Goal: Information Seeking & Learning: Learn about a topic

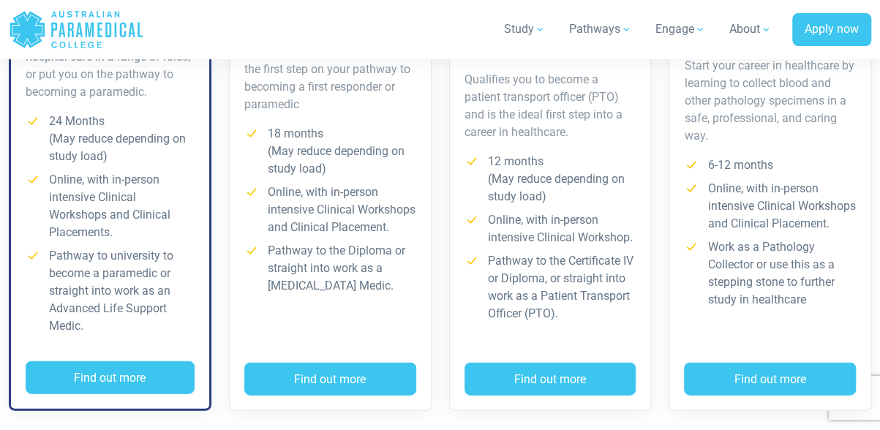
scroll to position [1325, 0]
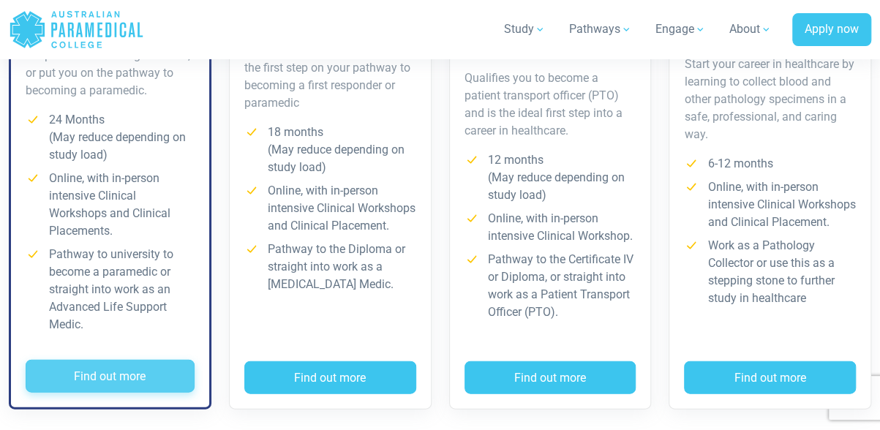
click at [143, 375] on button "Find out more" at bounding box center [110, 377] width 169 height 34
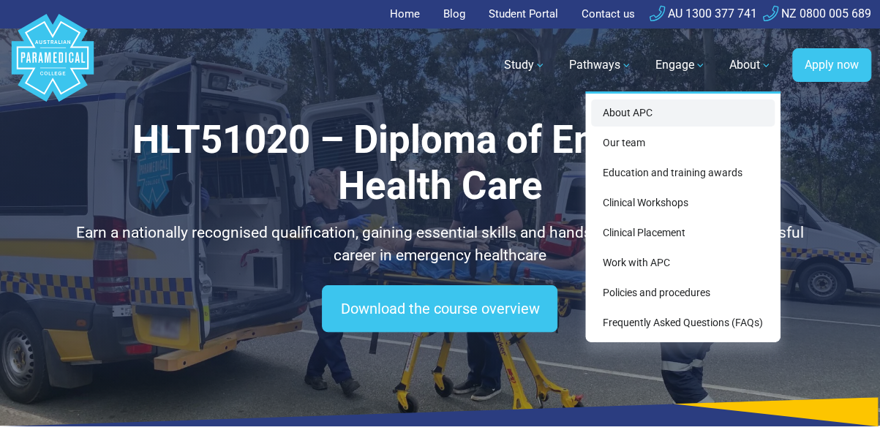
click at [641, 110] on link "About APC" at bounding box center [683, 112] width 184 height 27
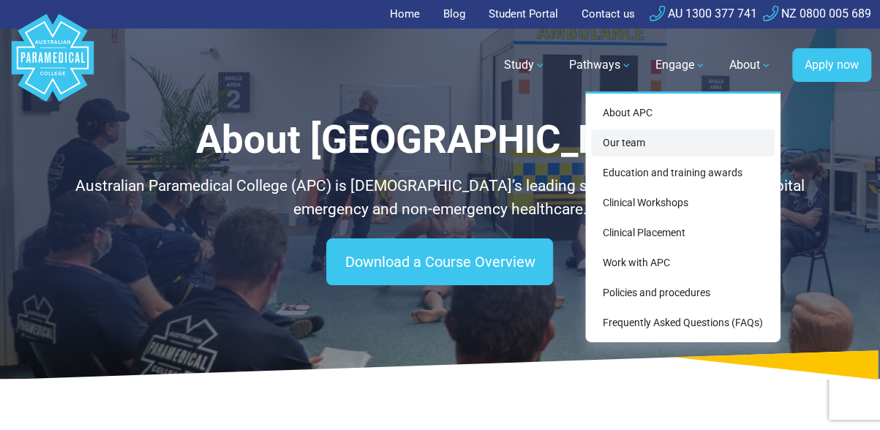
click at [617, 143] on link "Our team" at bounding box center [683, 142] width 184 height 27
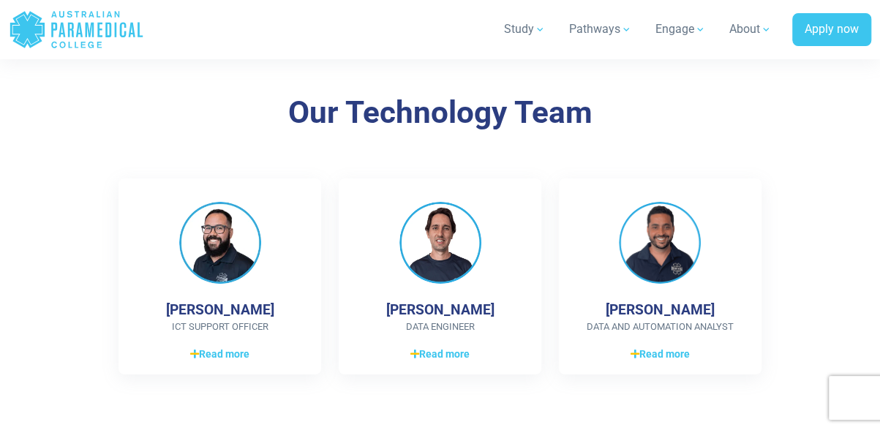
scroll to position [2461, 0]
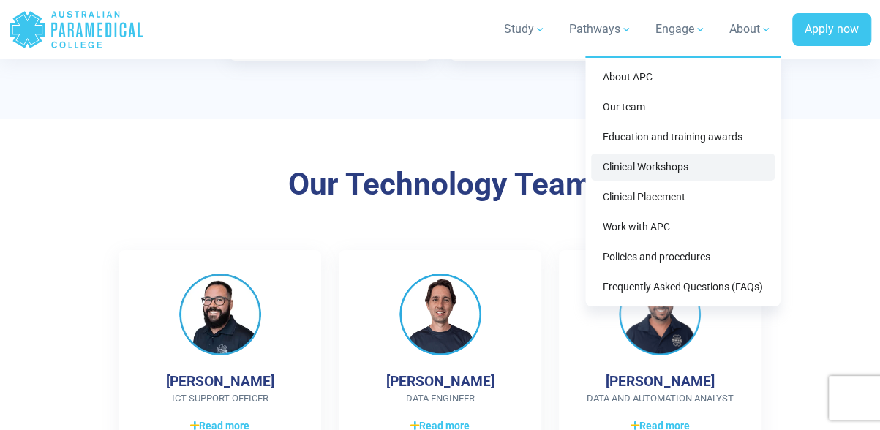
click at [640, 176] on link "Clinical Workshops" at bounding box center [683, 167] width 184 height 27
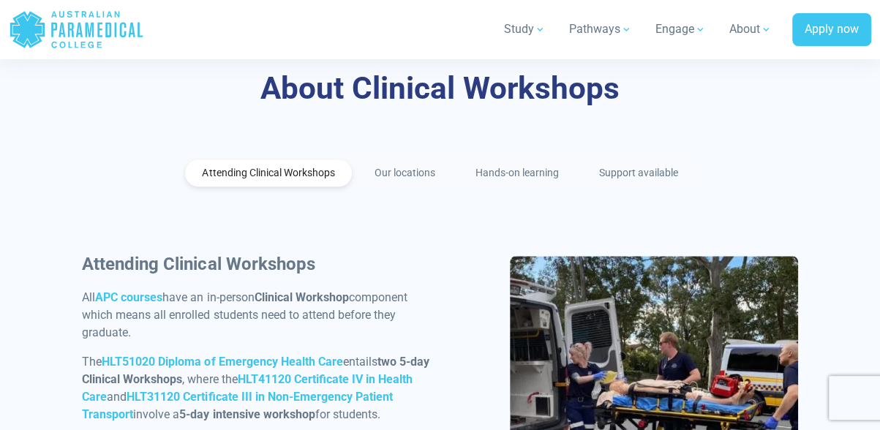
scroll to position [704, 0]
click at [389, 159] on link "Our locations" at bounding box center [405, 172] width 95 height 27
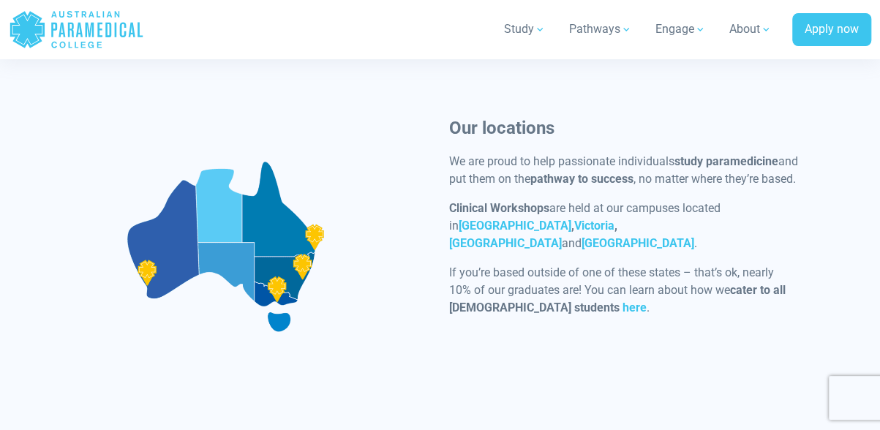
scroll to position [865, 0]
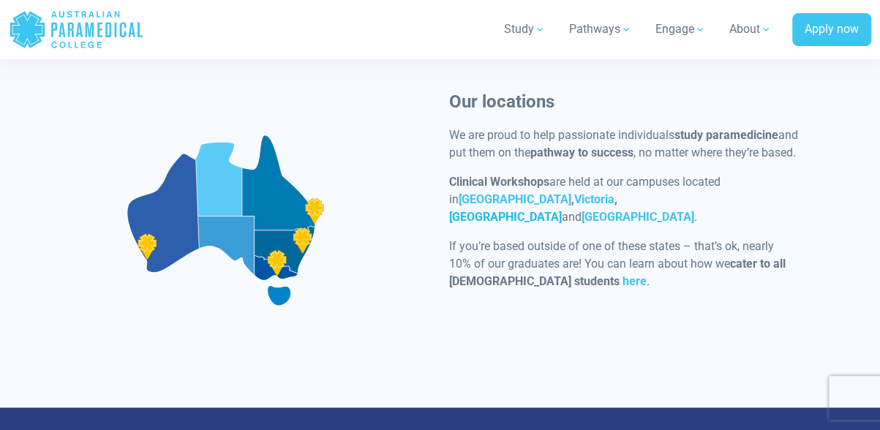
click at [562, 210] on strong "[GEOGRAPHIC_DATA]" at bounding box center [505, 217] width 113 height 14
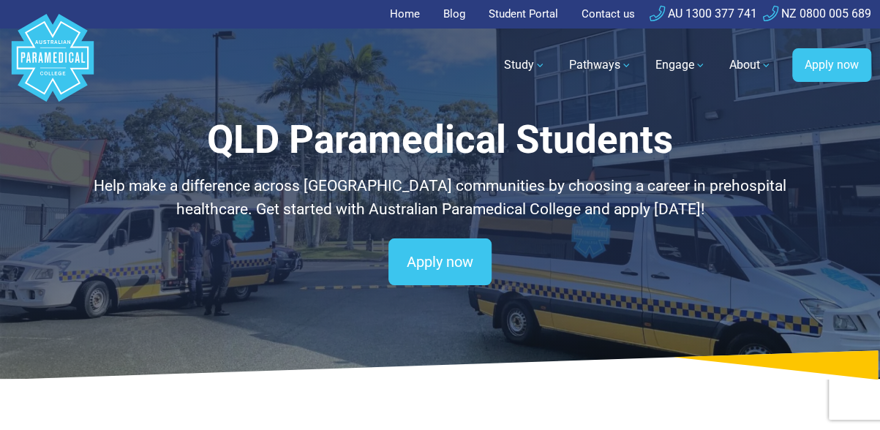
click at [445, 15] on link "Blog" at bounding box center [453, 14] width 39 height 29
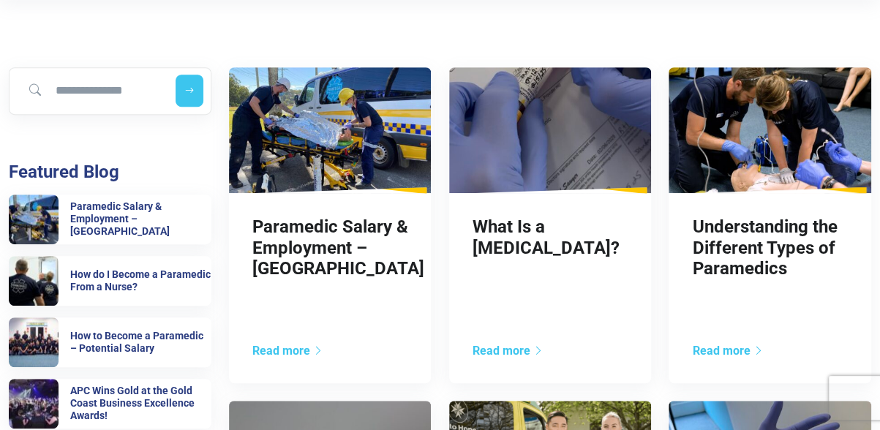
scroll to position [312, 0]
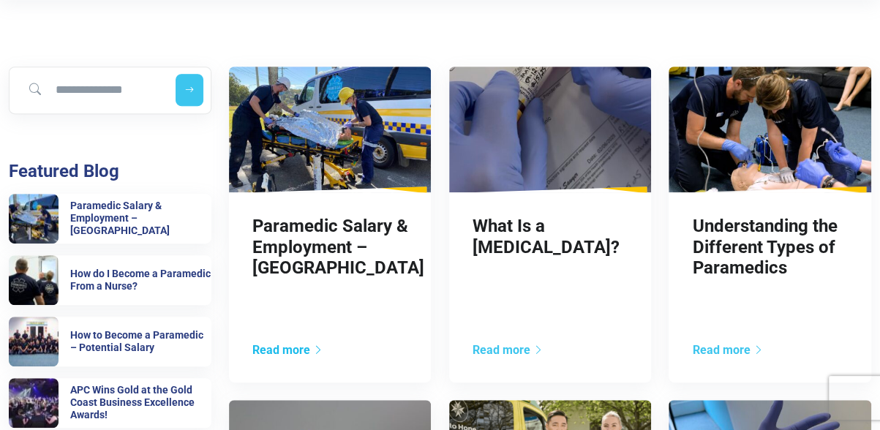
click at [282, 350] on link "Read more" at bounding box center [287, 350] width 71 height 14
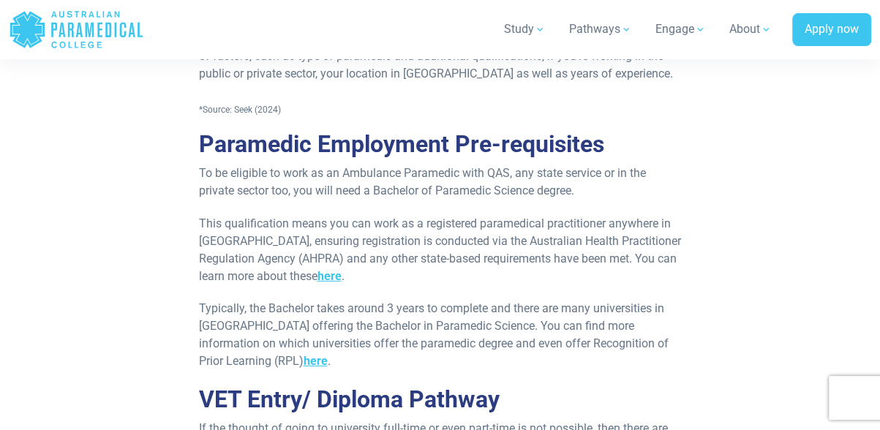
scroll to position [2065, 0]
